Goal: Information Seeking & Learning: Learn about a topic

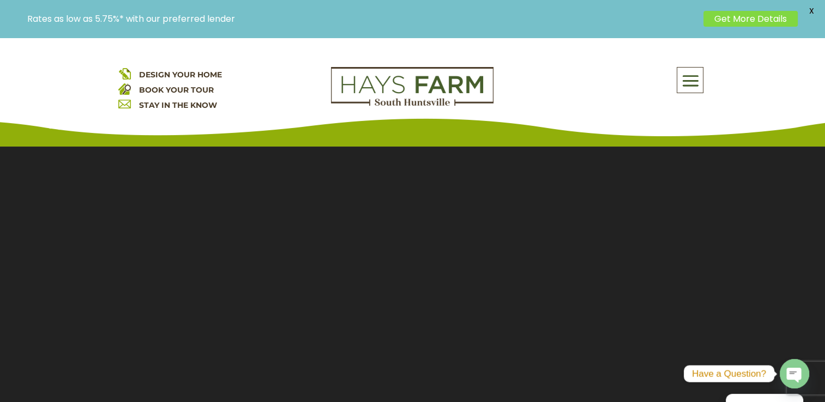
click at [813, 8] on span "X" at bounding box center [811, 11] width 16 height 16
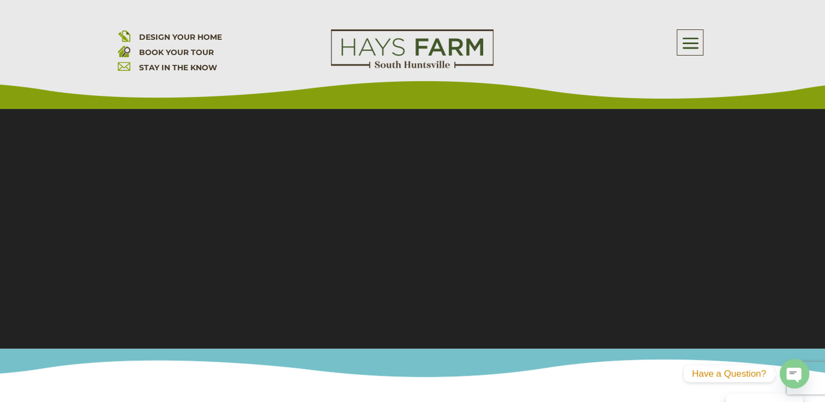
scroll to position [147, 0]
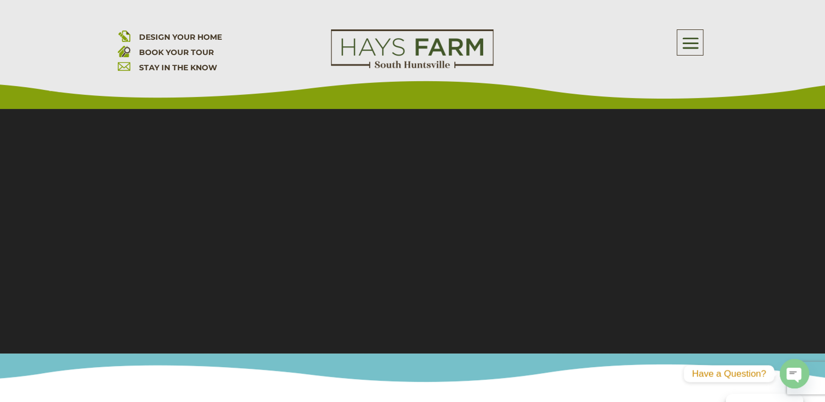
click at [696, 41] on span at bounding box center [690, 43] width 26 height 25
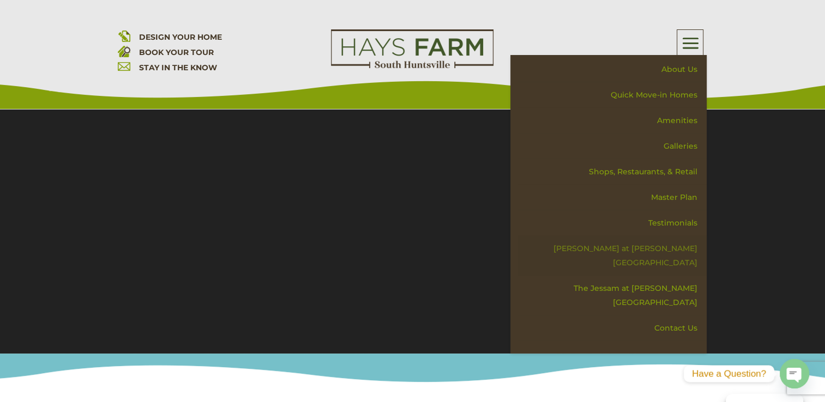
click at [640, 246] on link "[PERSON_NAME] at [PERSON_NAME][GEOGRAPHIC_DATA]" at bounding box center [612, 256] width 189 height 40
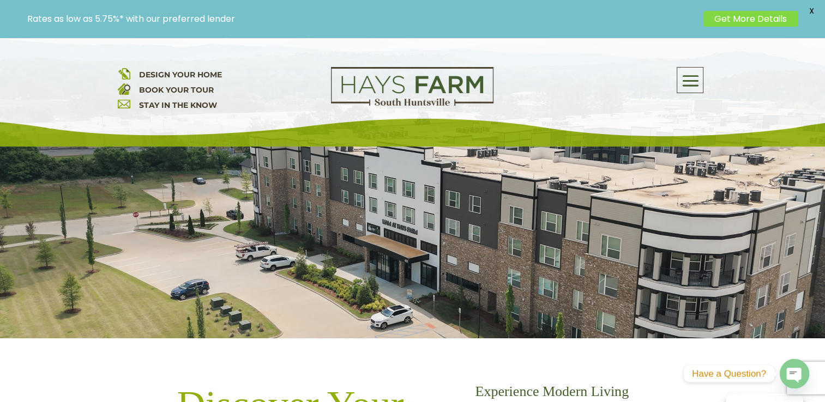
scroll to position [242, 0]
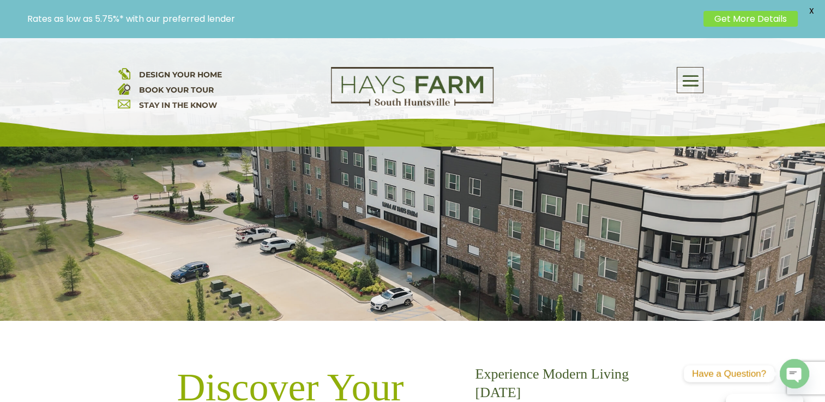
click at [813, 9] on span "X" at bounding box center [811, 11] width 16 height 16
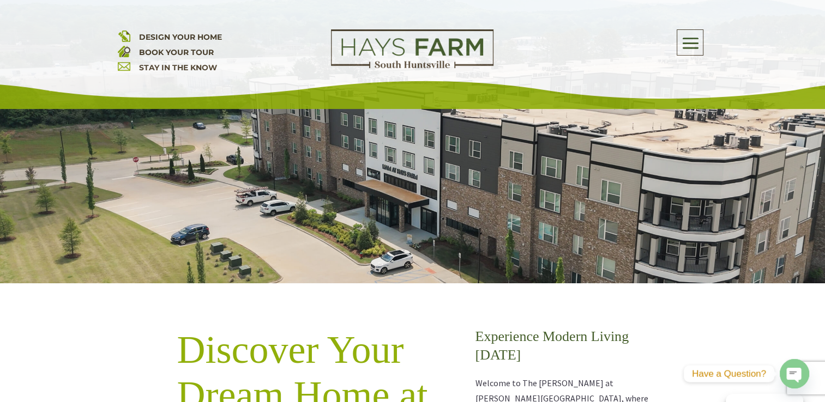
click at [694, 47] on span at bounding box center [690, 43] width 26 height 25
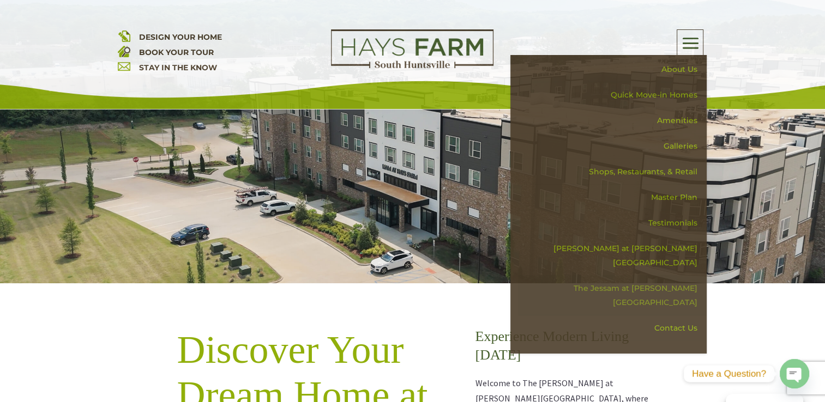
click at [674, 279] on link "The Jessam at [PERSON_NAME][GEOGRAPHIC_DATA]" at bounding box center [612, 296] width 189 height 40
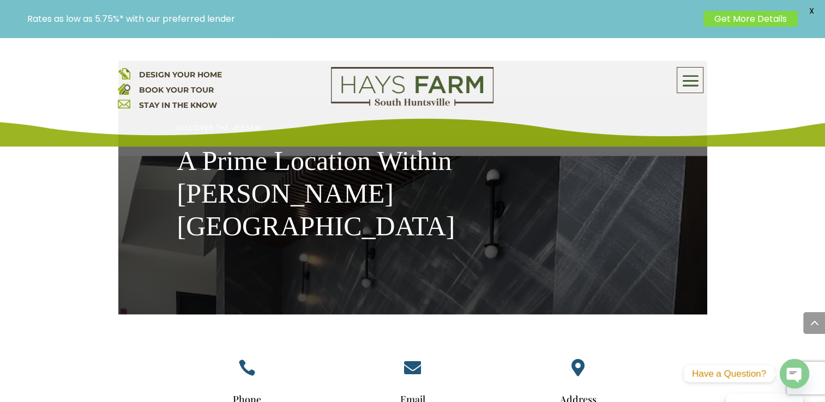
scroll to position [2159, 0]
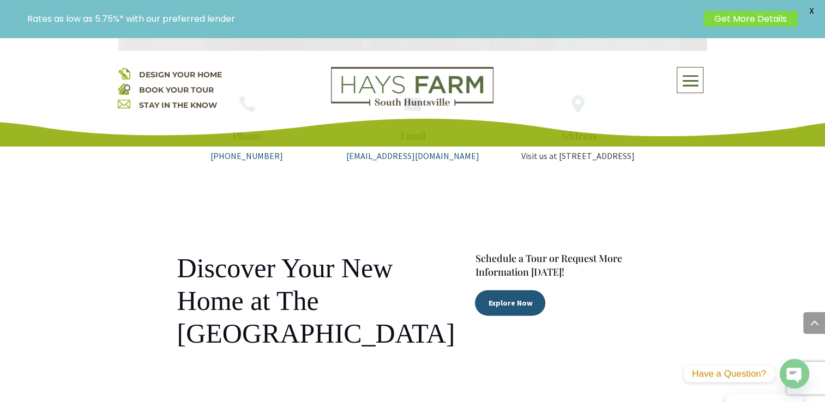
scroll to position [2291, 0]
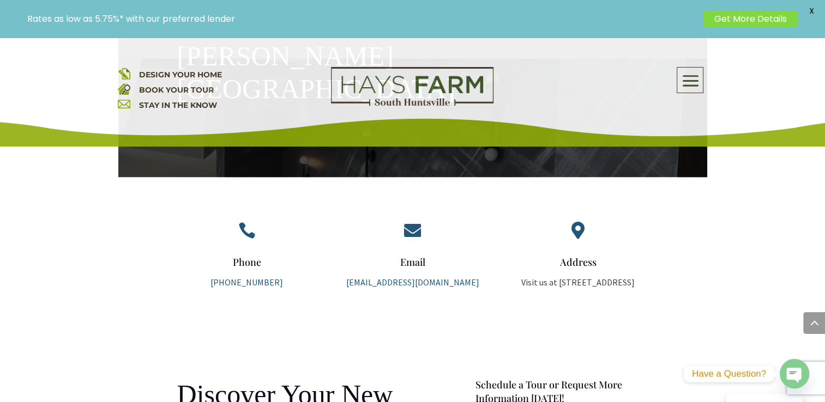
click at [813, 8] on span "X" at bounding box center [811, 11] width 16 height 16
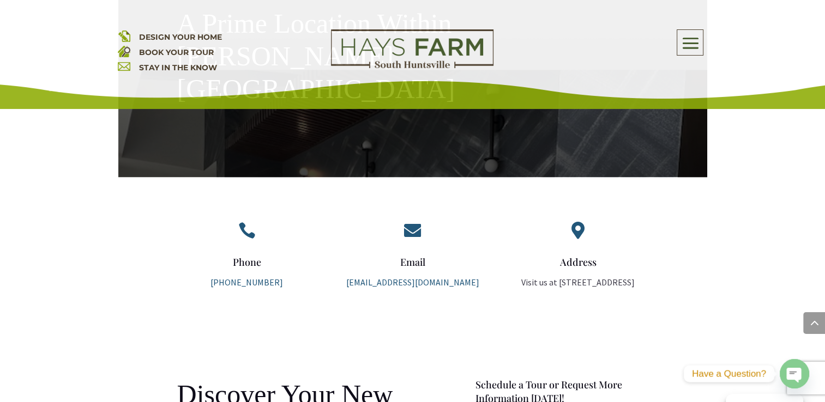
click at [694, 38] on span at bounding box center [690, 43] width 26 height 25
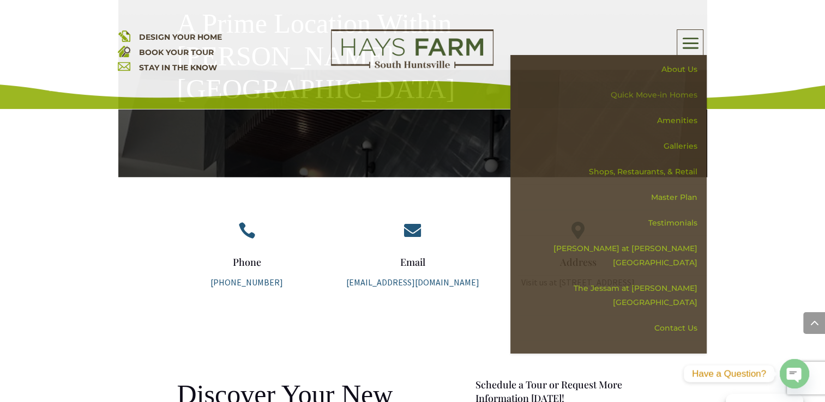
click at [685, 92] on link "Quick Move-in Homes" at bounding box center [612, 95] width 189 height 26
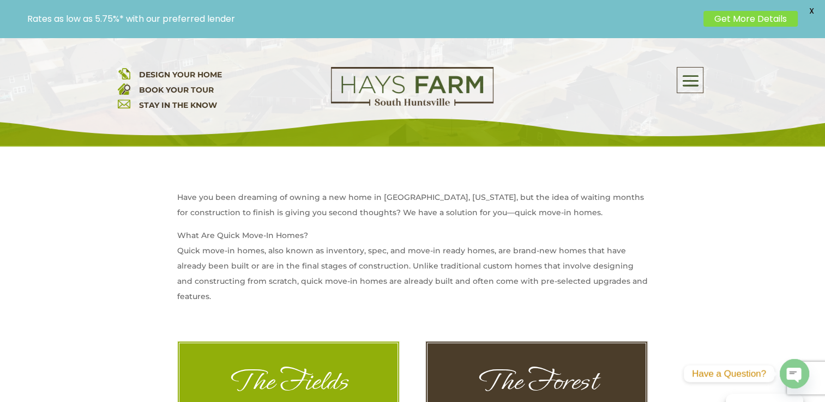
scroll to position [357, 0]
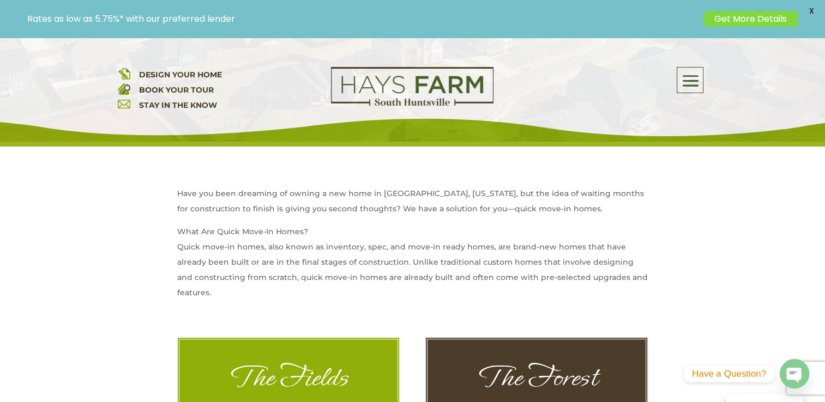
click at [810, 10] on span "X" at bounding box center [811, 11] width 16 height 16
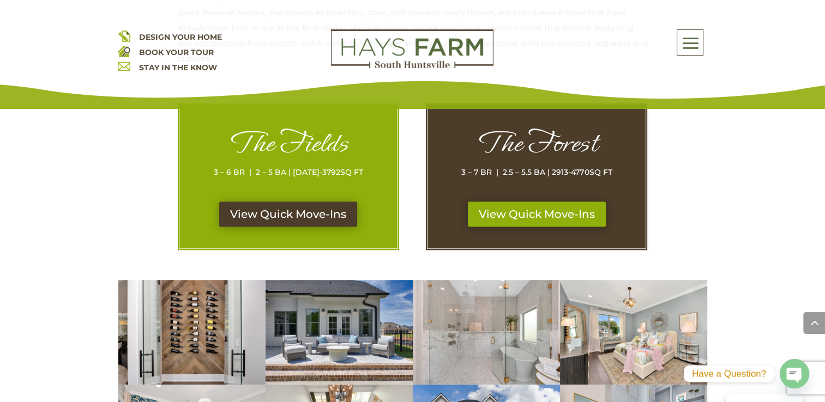
scroll to position [550, 0]
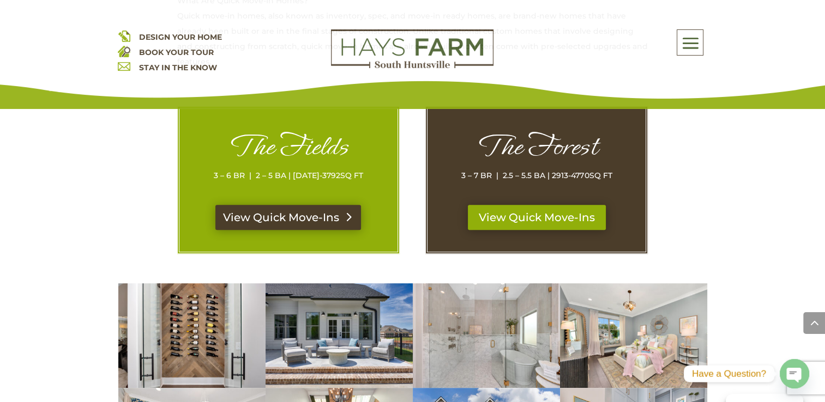
click at [291, 218] on link "View Quick Move-Ins" at bounding box center [288, 217] width 146 height 25
